Goal: Task Accomplishment & Management: Complete application form

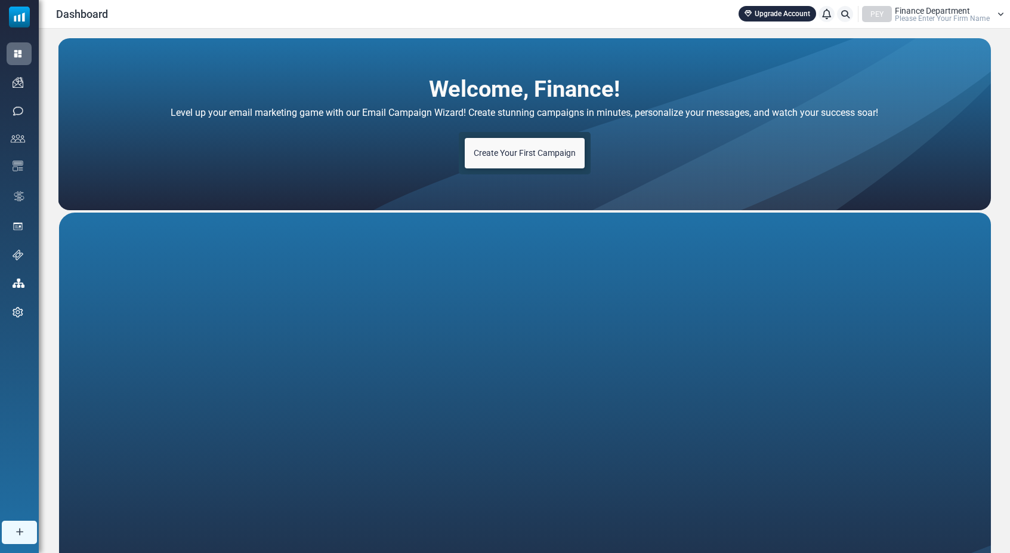
scroll to position [7, 0]
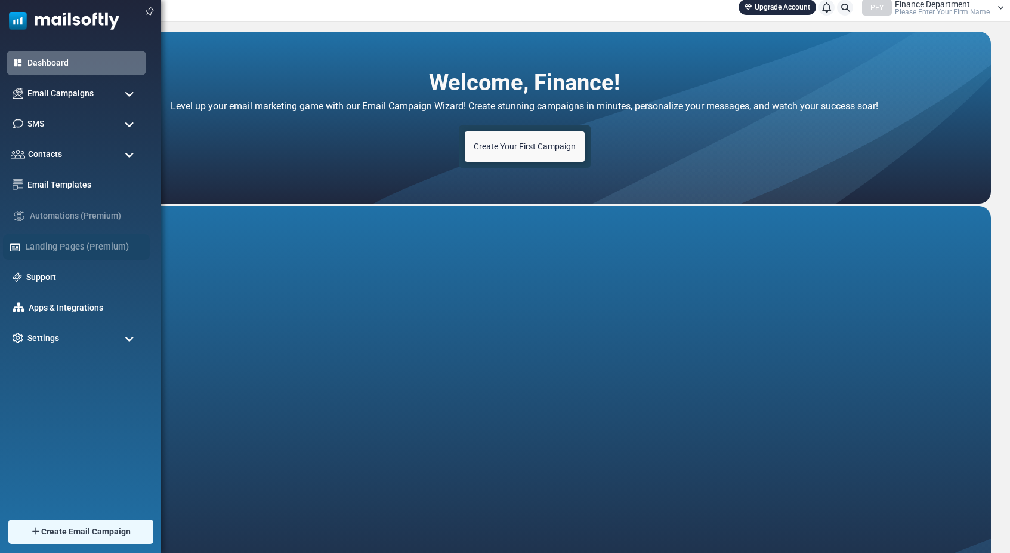
click at [64, 245] on div "Landing Pages (Premium)" at bounding box center [76, 247] width 147 height 26
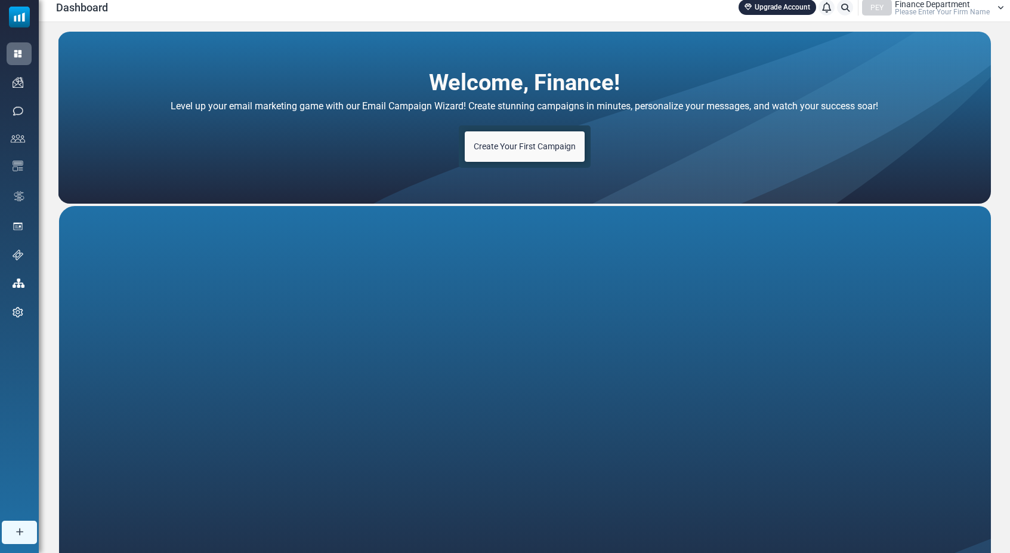
click at [756, 4] on link "Upgrade Account" at bounding box center [778, 7] width 78 height 16
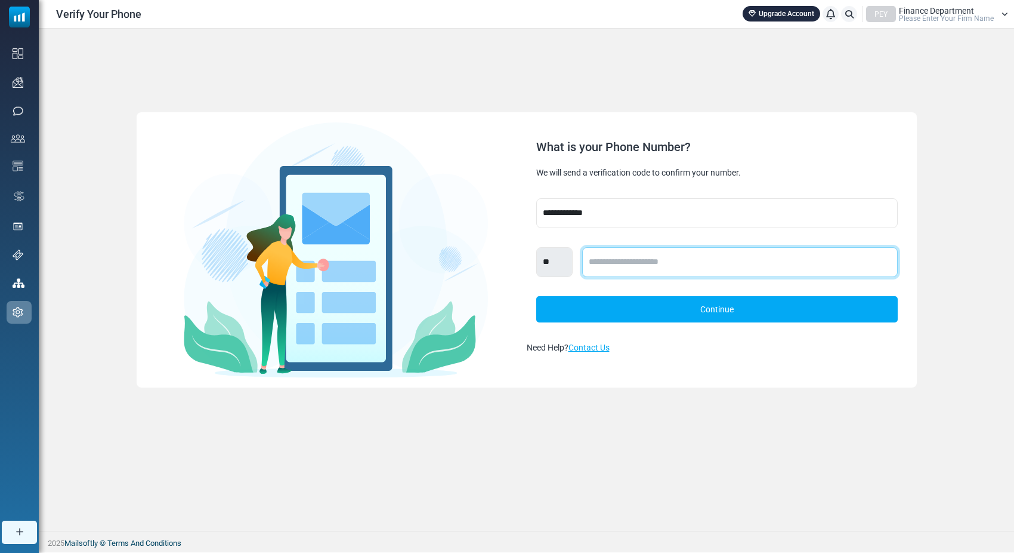
click at [638, 257] on input "text" at bounding box center [740, 262] width 316 height 30
click at [548, 437] on div "**********" at bounding box center [527, 250] width 976 height 442
click at [669, 271] on input "text" at bounding box center [740, 262] width 316 height 30
type input "**********"
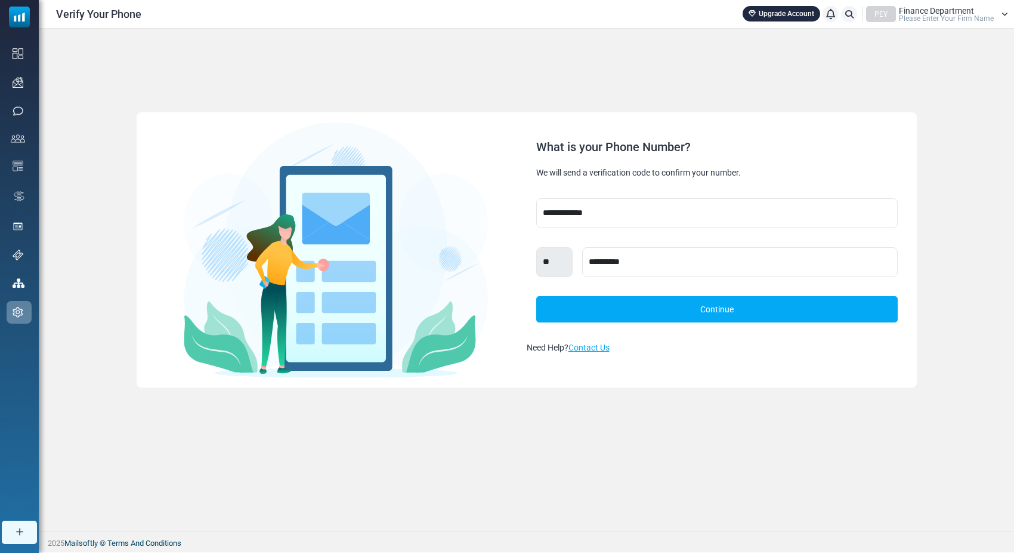
click at [662, 308] on link "Continue" at bounding box center [717, 309] width 362 height 26
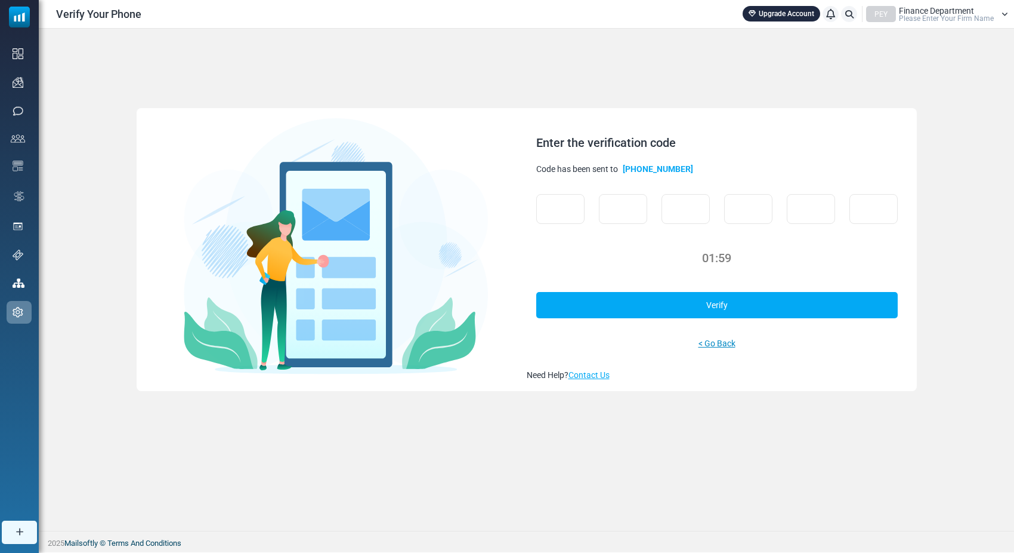
click at [719, 341] on link "< Go Back" at bounding box center [717, 343] width 37 height 13
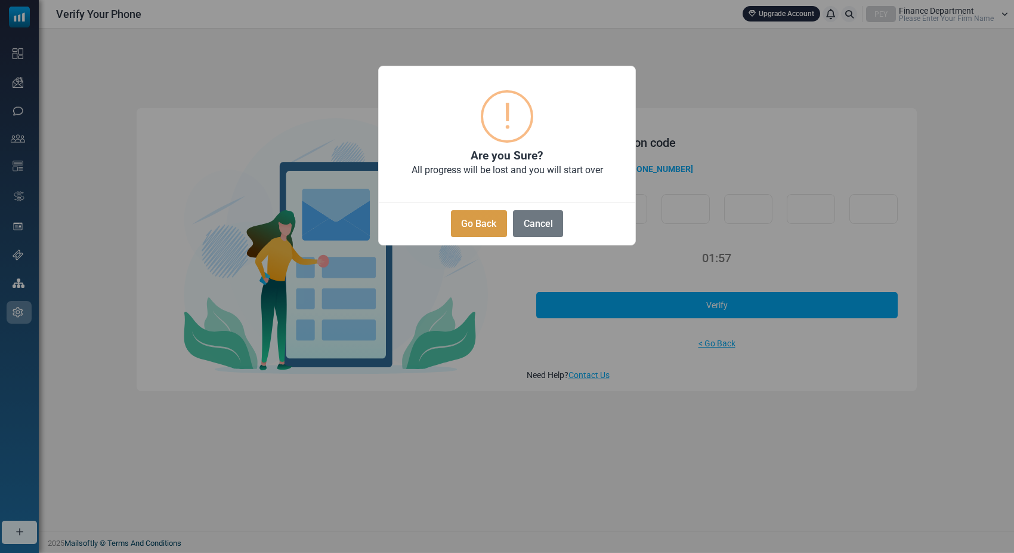
click at [489, 223] on button "Go Back" at bounding box center [479, 223] width 56 height 27
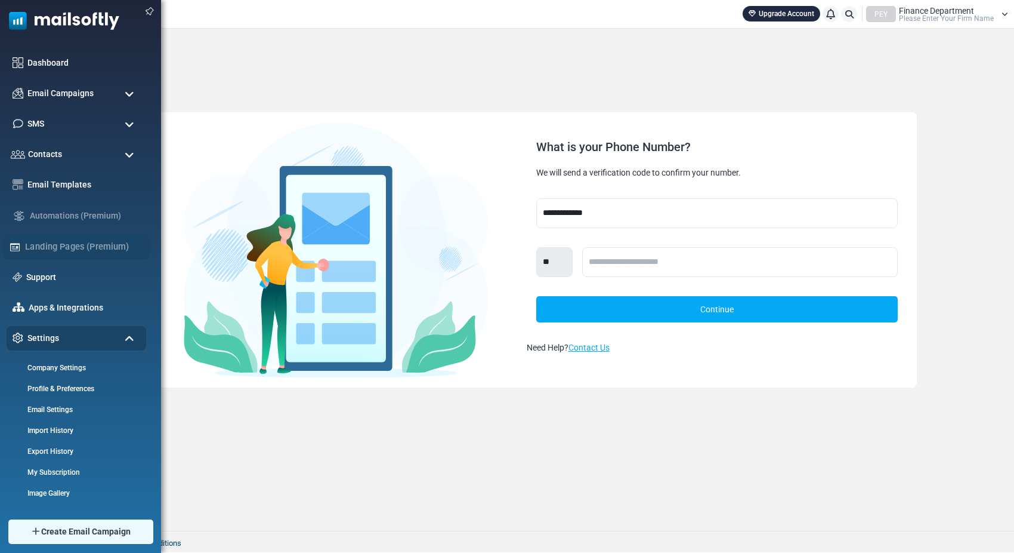
click at [61, 243] on div "Landing Pages (Premium)" at bounding box center [76, 247] width 147 height 26
